Goal: Transaction & Acquisition: Obtain resource

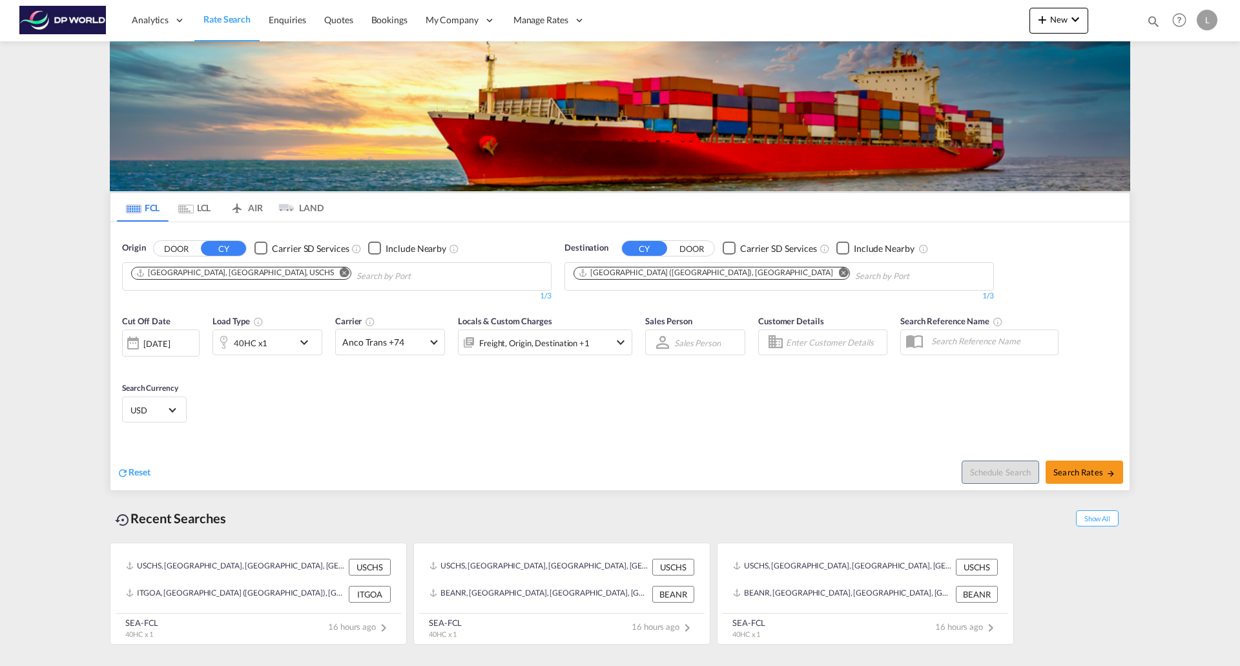
click at [340, 275] on md-icon "Remove" at bounding box center [345, 272] width 10 height 10
click at [839, 269] on md-icon "Remove" at bounding box center [844, 272] width 10 height 10
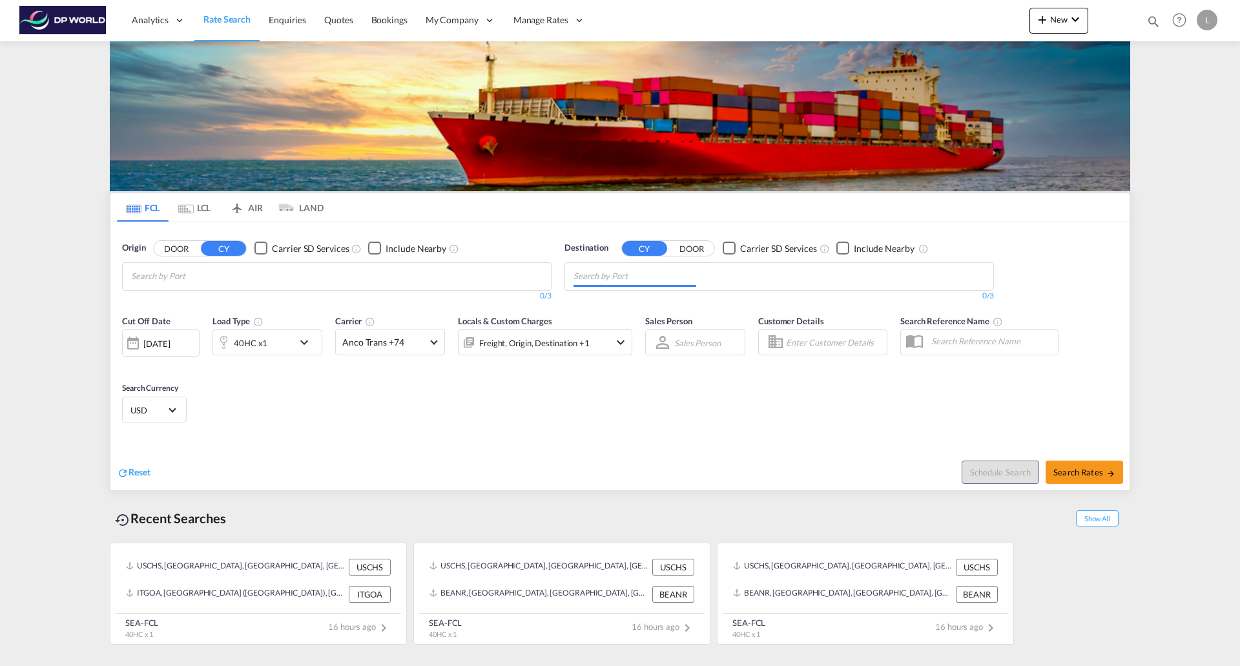
click at [385, 271] on body "Analytics Reports Dashboard Rate Search Enquiries Quotes Bookings" at bounding box center [620, 333] width 1240 height 666
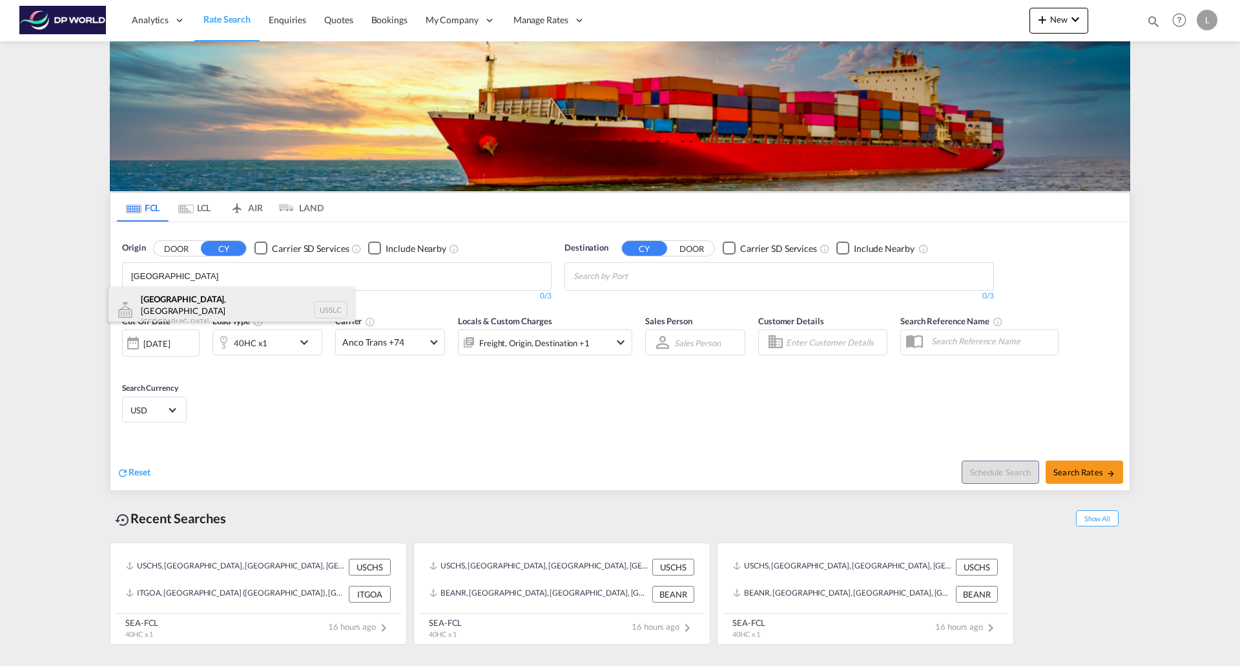
type input "[GEOGRAPHIC_DATA]"
click at [181, 307] on div "[GEOGRAPHIC_DATA] , [GEOGRAPHIC_DATA] [GEOGRAPHIC_DATA] USSLC" at bounding box center [230, 310] width 245 height 46
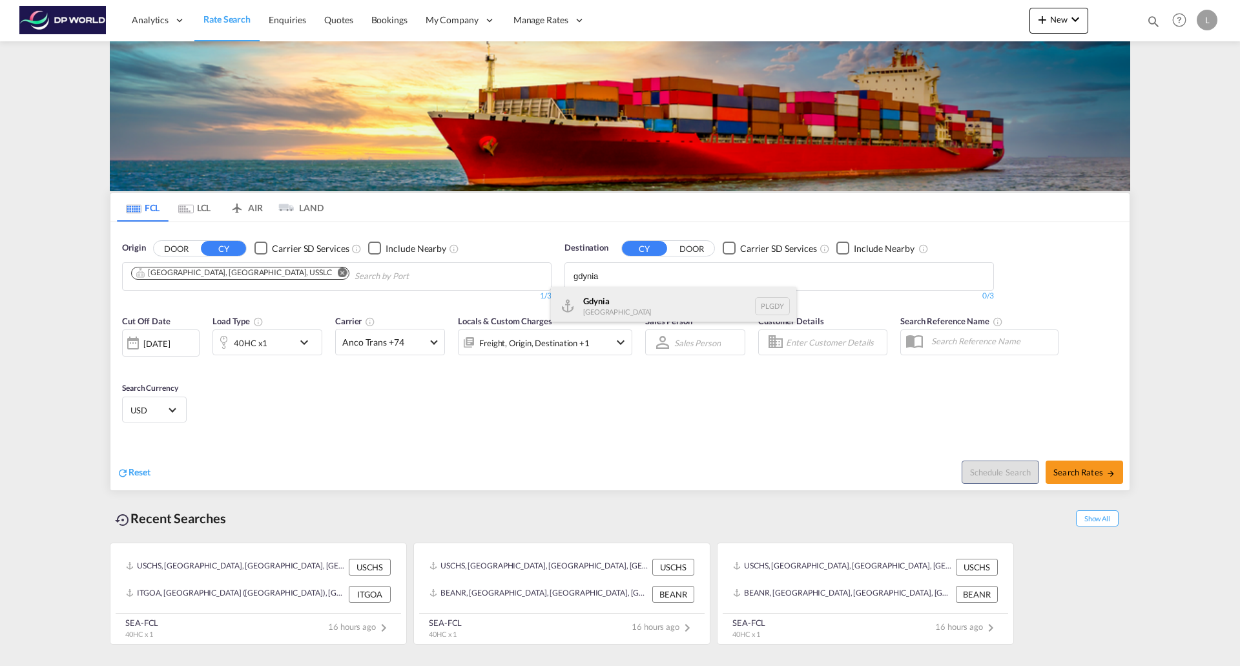
type input "gdynia"
click at [598, 309] on div "Gdynia [GEOGRAPHIC_DATA] [GEOGRAPHIC_DATA]" at bounding box center [673, 306] width 245 height 39
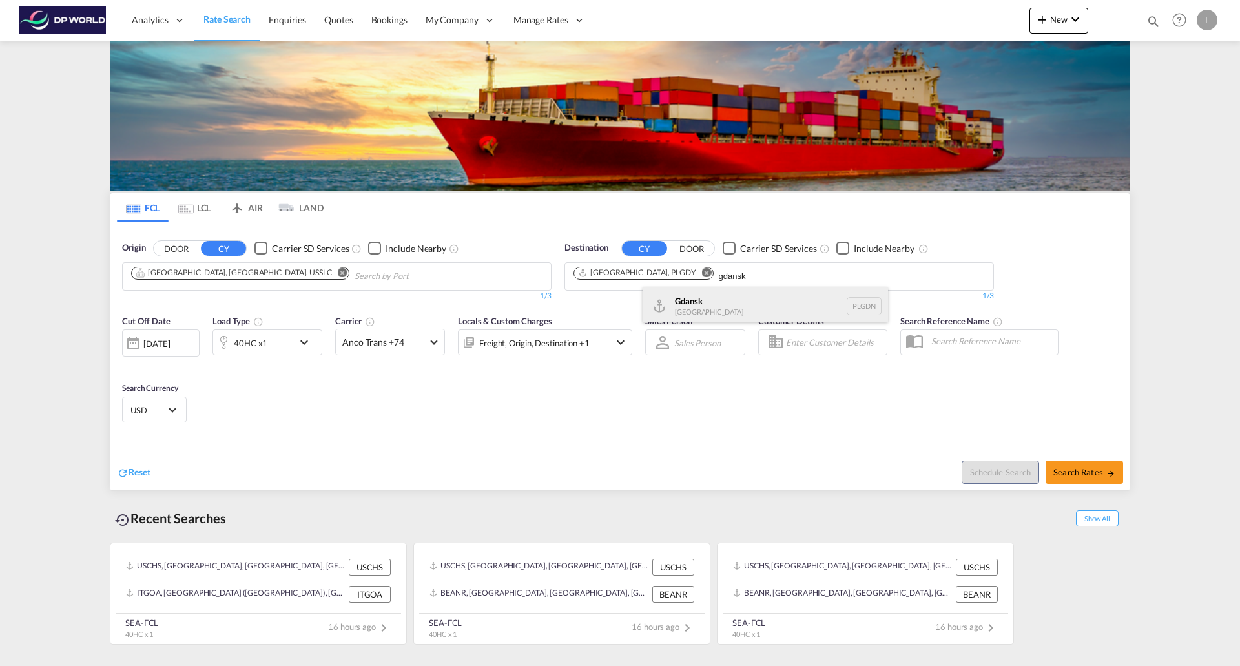
type input "gdansk"
click at [680, 306] on div "Gdansk [GEOGRAPHIC_DATA] PLGDN" at bounding box center [764, 306] width 245 height 39
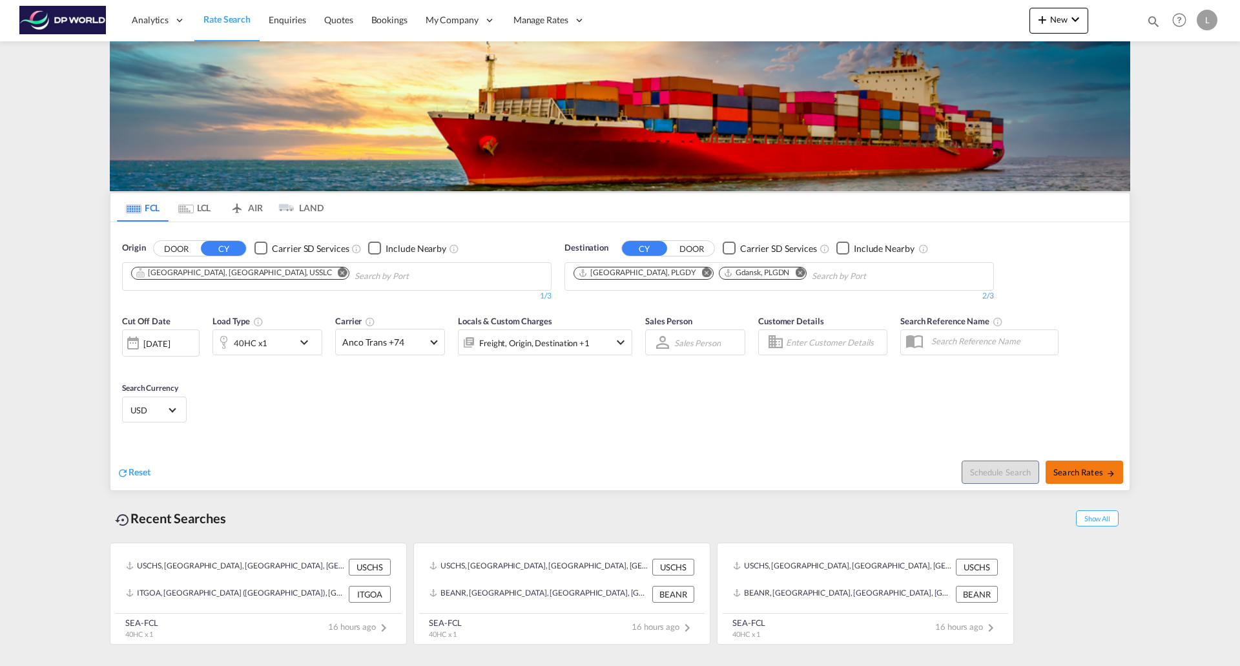
click at [1059, 471] on span "Search Rates" at bounding box center [1084, 472] width 62 height 10
type input "USSLC to PLGDY,PLGDN / [DATE]"
click at [1098, 469] on span "Search Rates" at bounding box center [1084, 472] width 62 height 10
type input "USSLC to PLGDY,PLGDN / [DATE]"
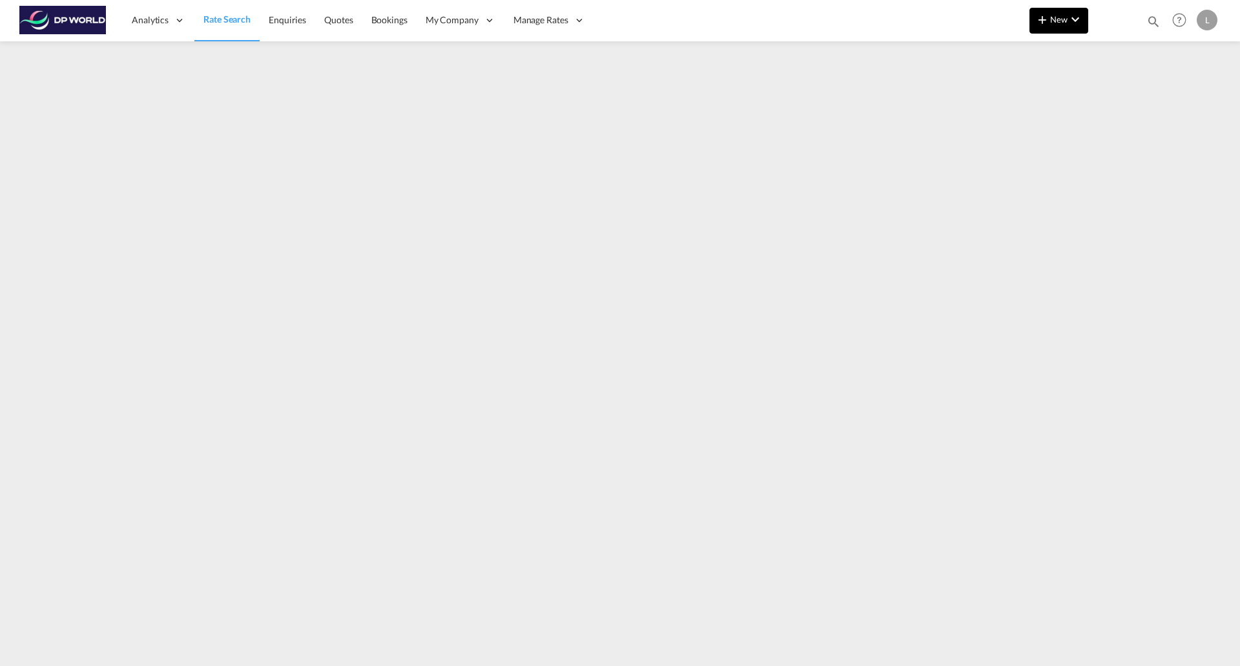
click at [1062, 17] on span "New" at bounding box center [1058, 19] width 48 height 10
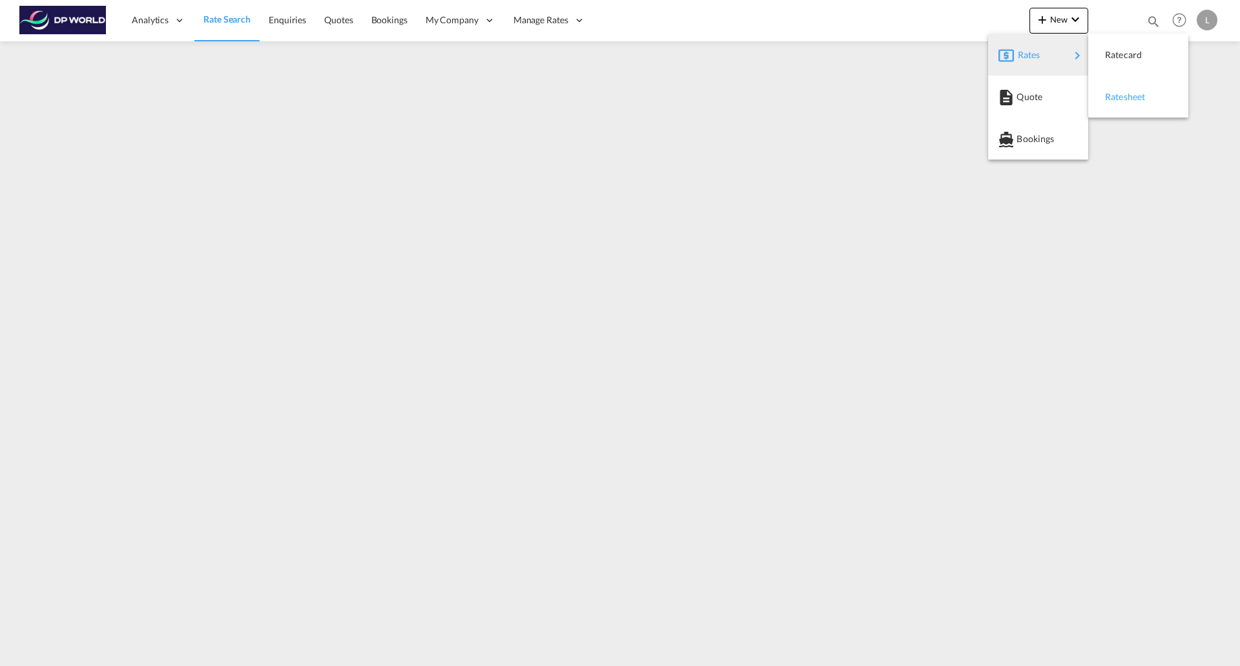
click at [1109, 102] on span "Ratesheet" at bounding box center [1112, 97] width 14 height 26
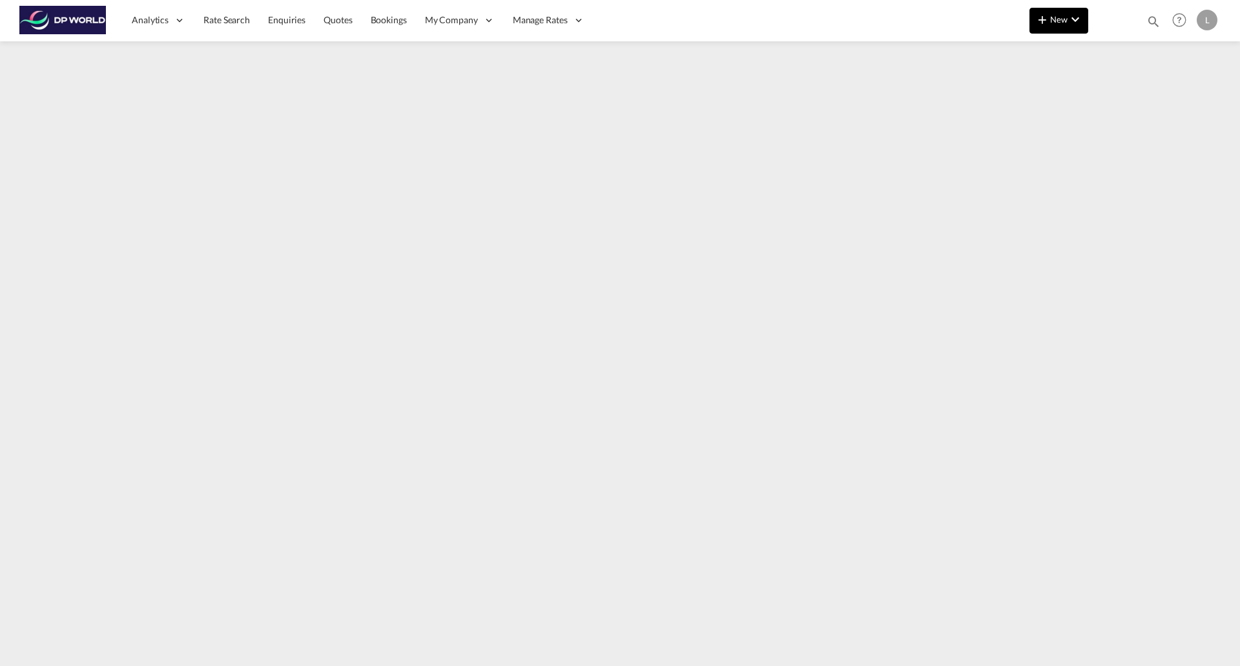
click at [1050, 23] on span "New" at bounding box center [1058, 19] width 48 height 10
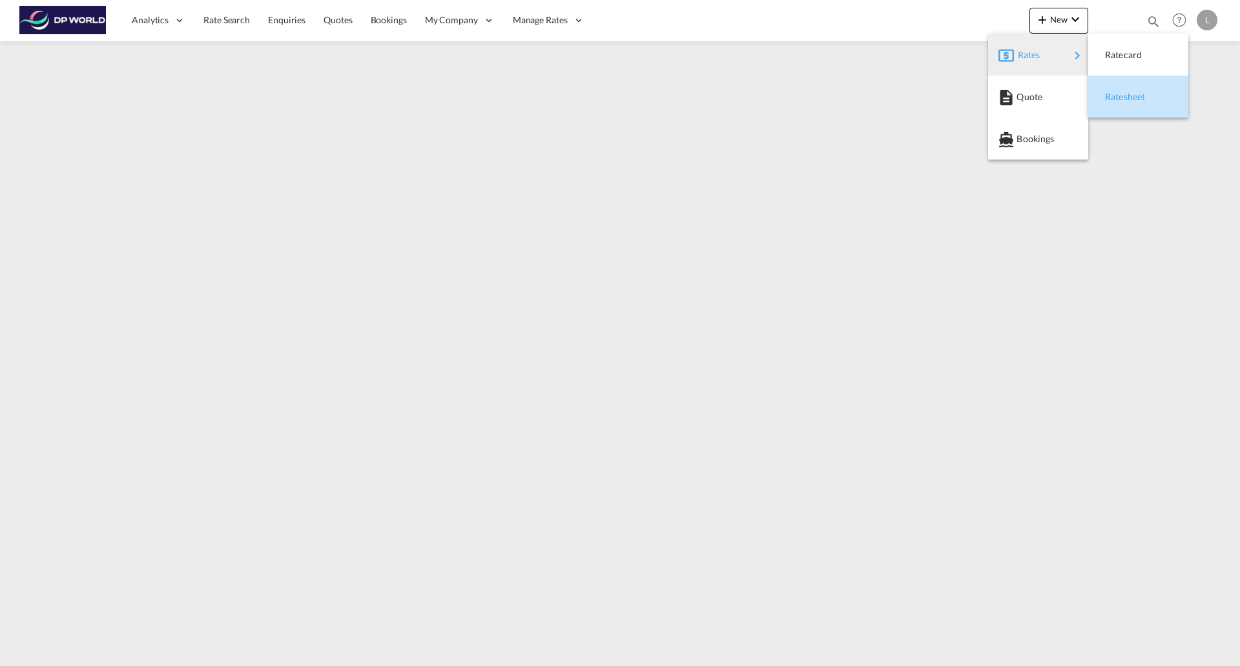
click at [1119, 96] on span "Ratesheet" at bounding box center [1112, 97] width 14 height 26
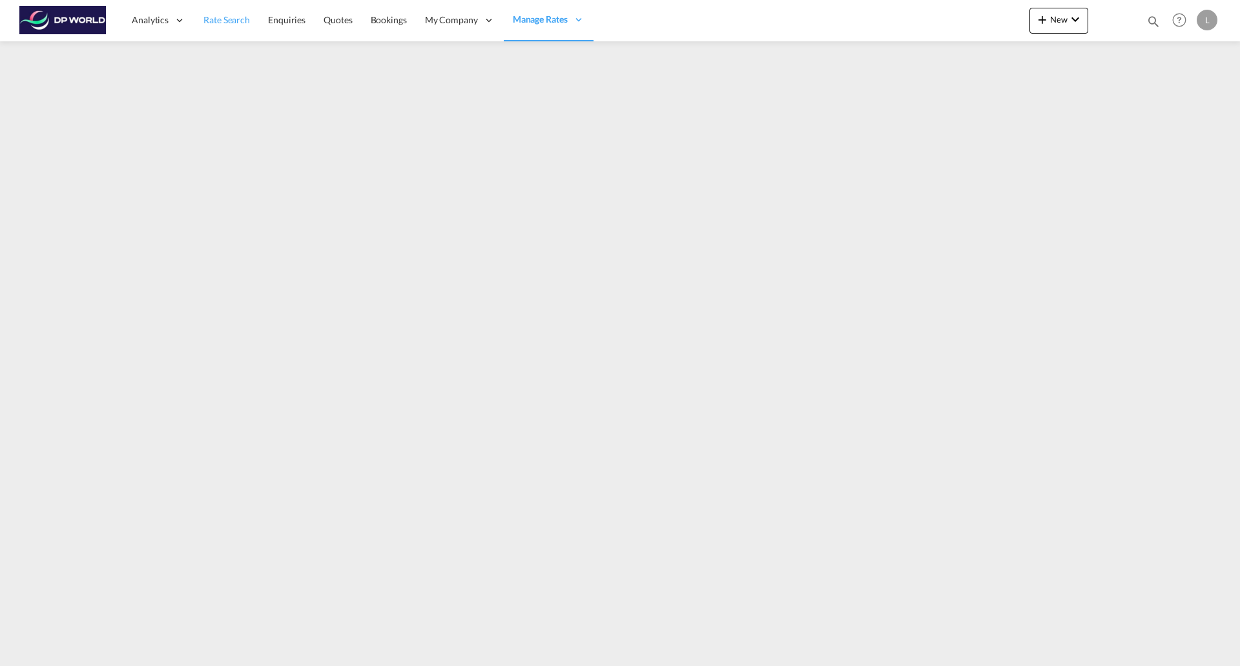
click at [225, 25] on span "Rate Search" at bounding box center [226, 19] width 46 height 11
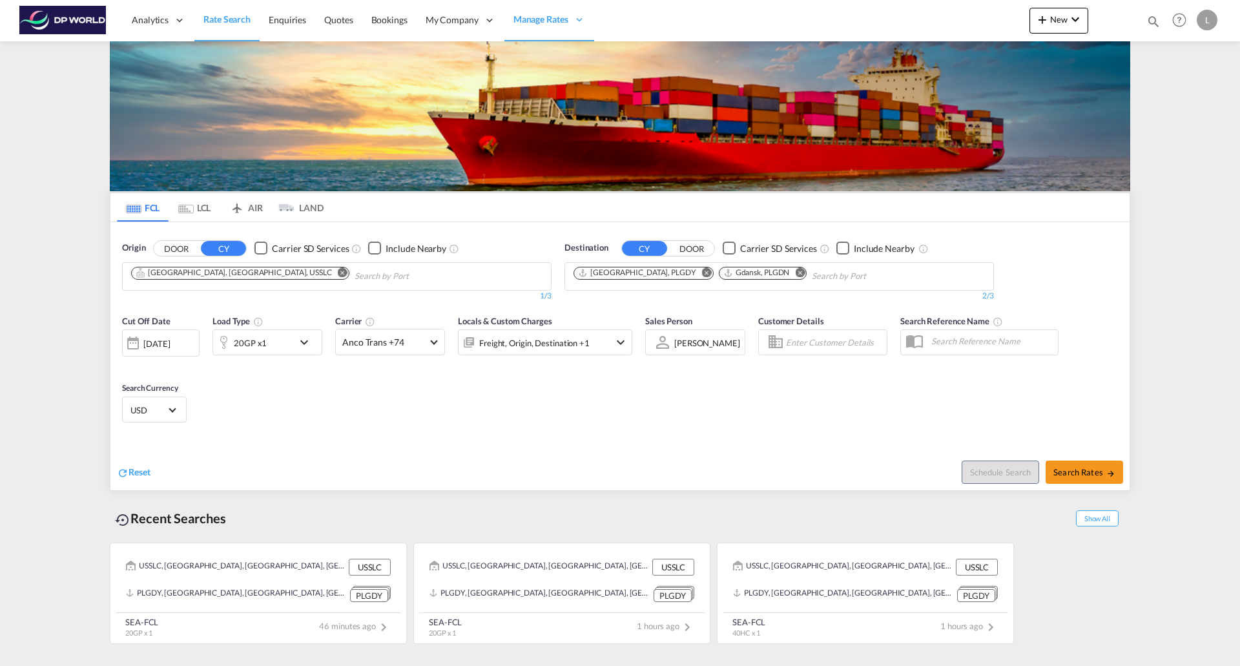
click at [309, 339] on md-icon "icon-chevron-down" at bounding box center [307, 341] width 22 height 15
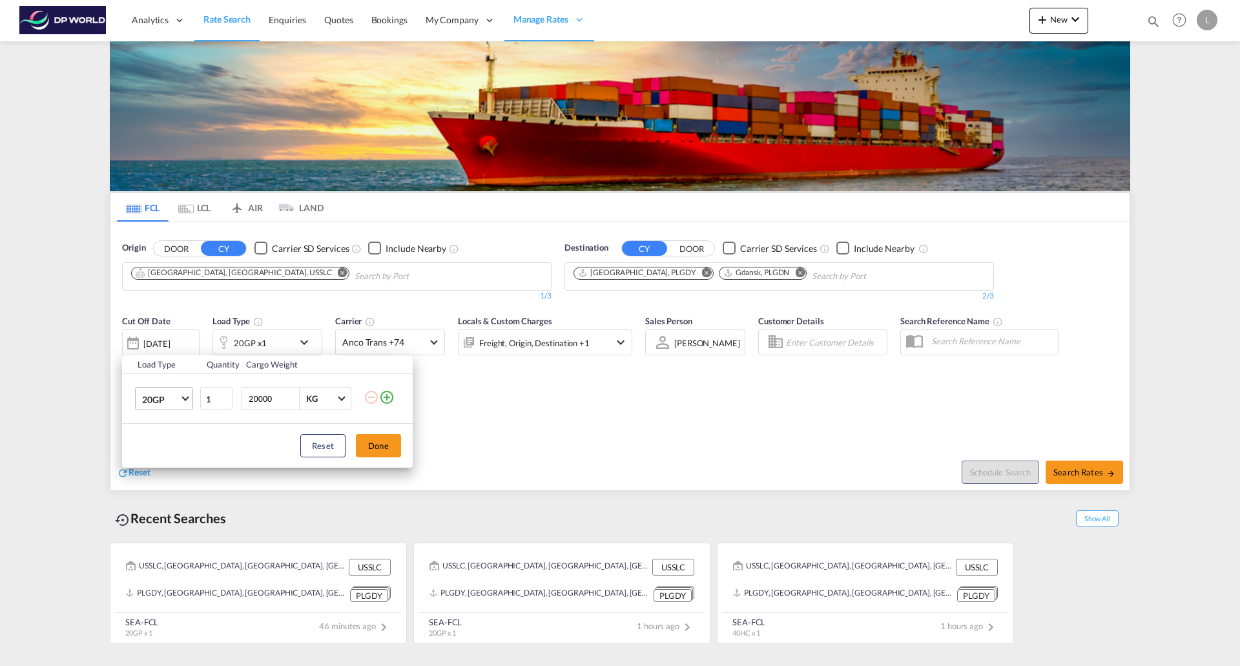
click at [181, 400] on md-select-value "20GP" at bounding box center [167, 398] width 52 height 22
click at [163, 463] on div "40HC" at bounding box center [154, 461] width 24 height 13
click at [377, 440] on button "Done" at bounding box center [378, 445] width 45 height 23
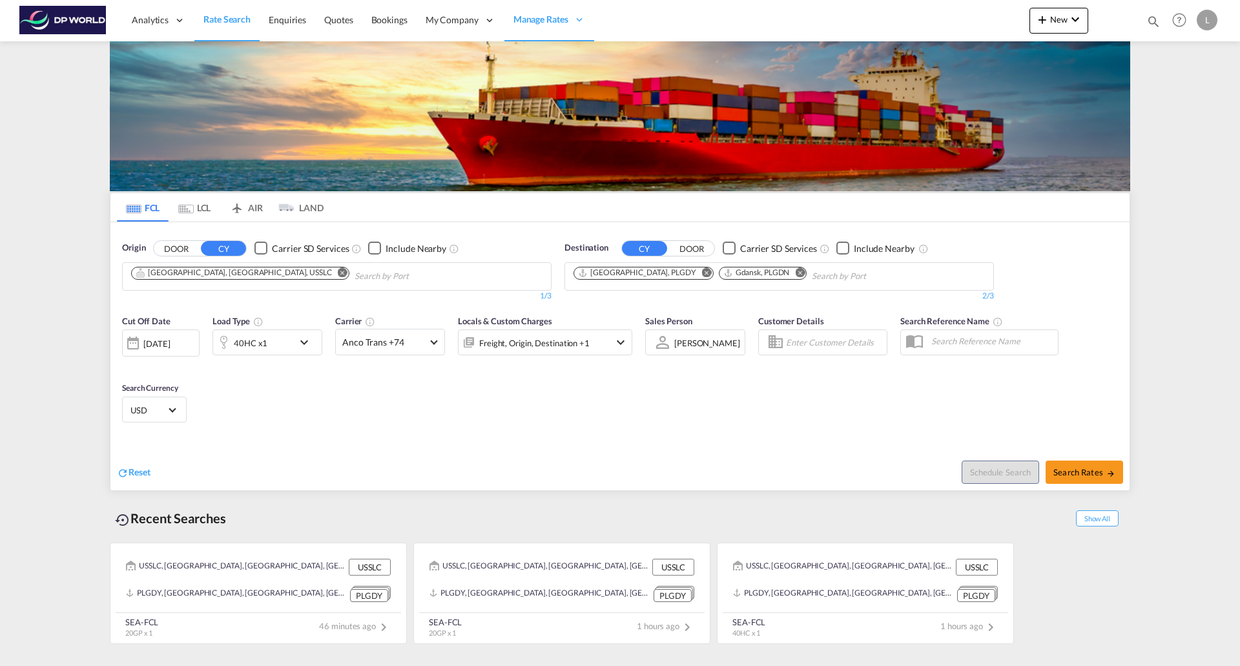
click at [338, 272] on md-icon "Remove" at bounding box center [343, 272] width 10 height 10
click at [795, 270] on md-icon "Remove" at bounding box center [800, 272] width 10 height 10
click at [702, 274] on md-icon "Remove" at bounding box center [707, 272] width 10 height 10
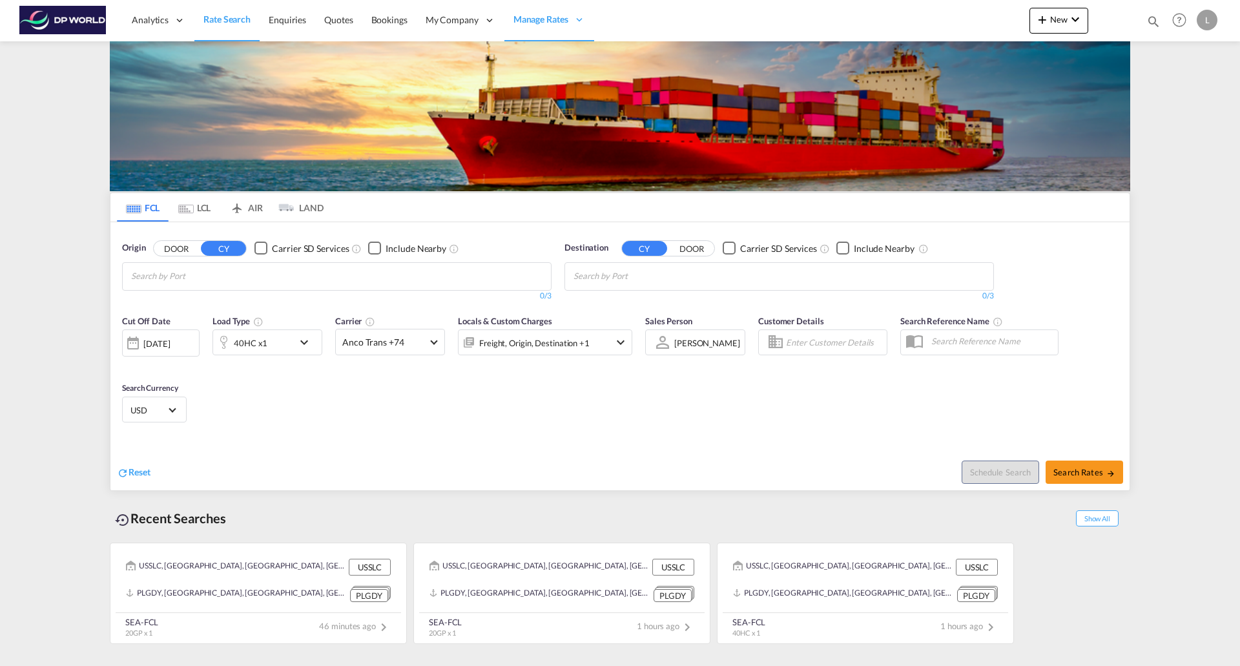
click at [267, 251] on div "Checkbox No Ink" at bounding box center [260, 247] width 13 height 13
click at [261, 252] on div "Checkbox No Ink" at bounding box center [260, 247] width 13 height 13
click at [262, 272] on body "Analytics Reports Dashboard Rate Search Enquiries Quotes Bookings" at bounding box center [620, 333] width 1240 height 666
type input "oakland"
click at [174, 303] on div "Oakland , CA United States USOAK" at bounding box center [230, 310] width 245 height 46
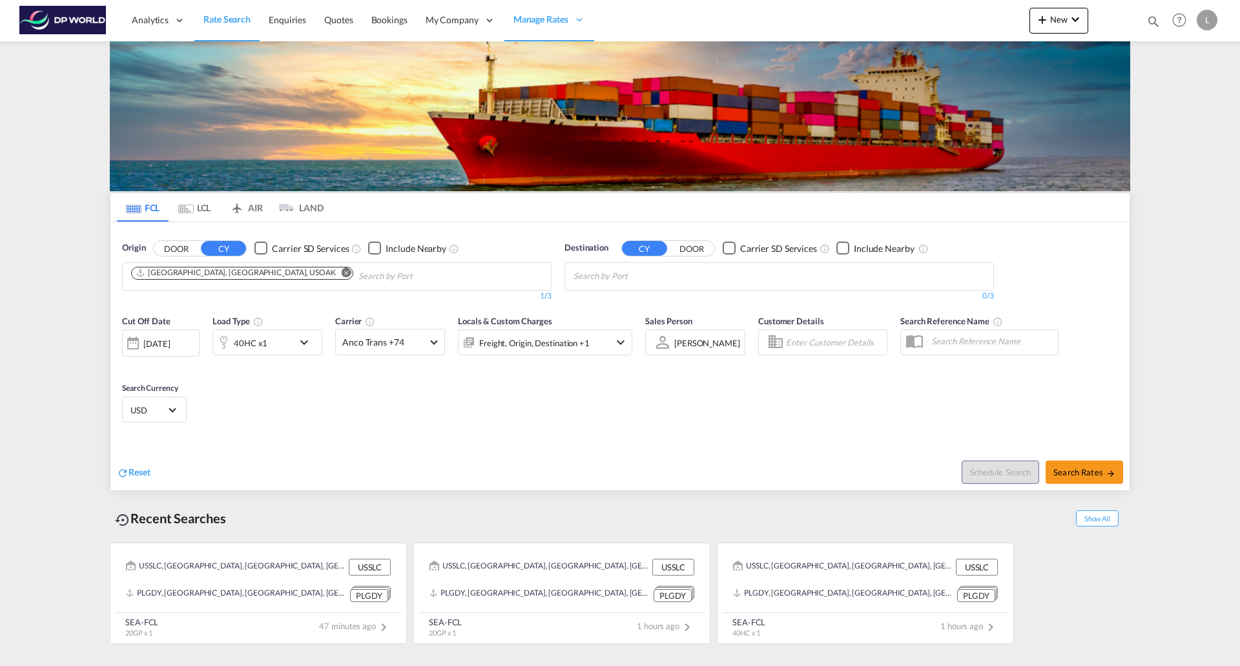
click at [622, 286] on body "Analytics Reports Dashboard Rate Search Enquiries Quotes Bookings" at bounding box center [620, 333] width 1240 height 666
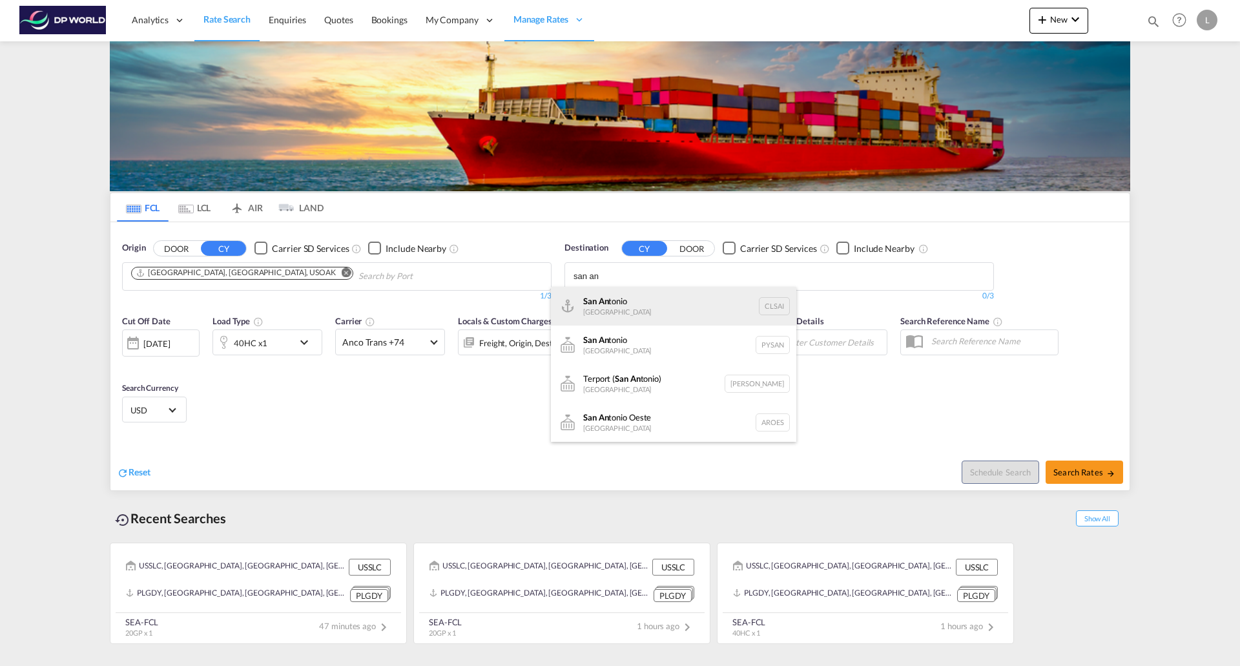
type input "san an"
click at [596, 303] on div "San An tonio Chile CLSAI" at bounding box center [673, 306] width 245 height 39
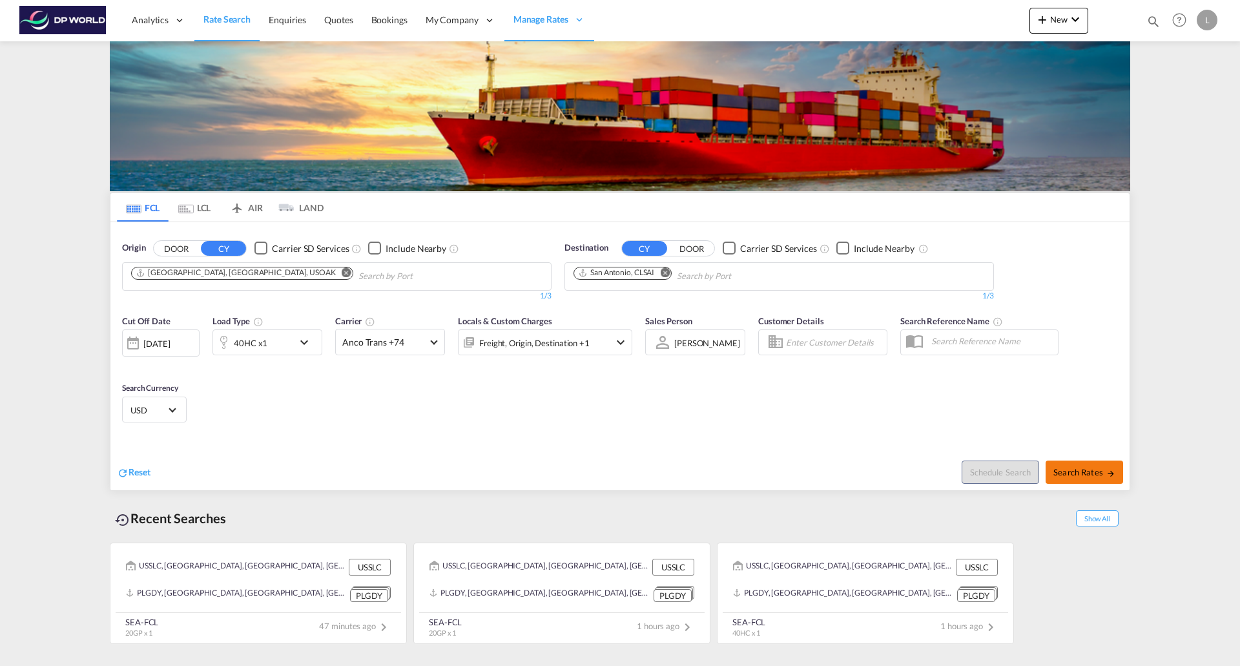
click at [1091, 467] on span "Search Rates" at bounding box center [1084, 472] width 62 height 10
type input "USOAK to CLSAI / 12 Sep 2025"
